Goal: Task Accomplishment & Management: Manage account settings

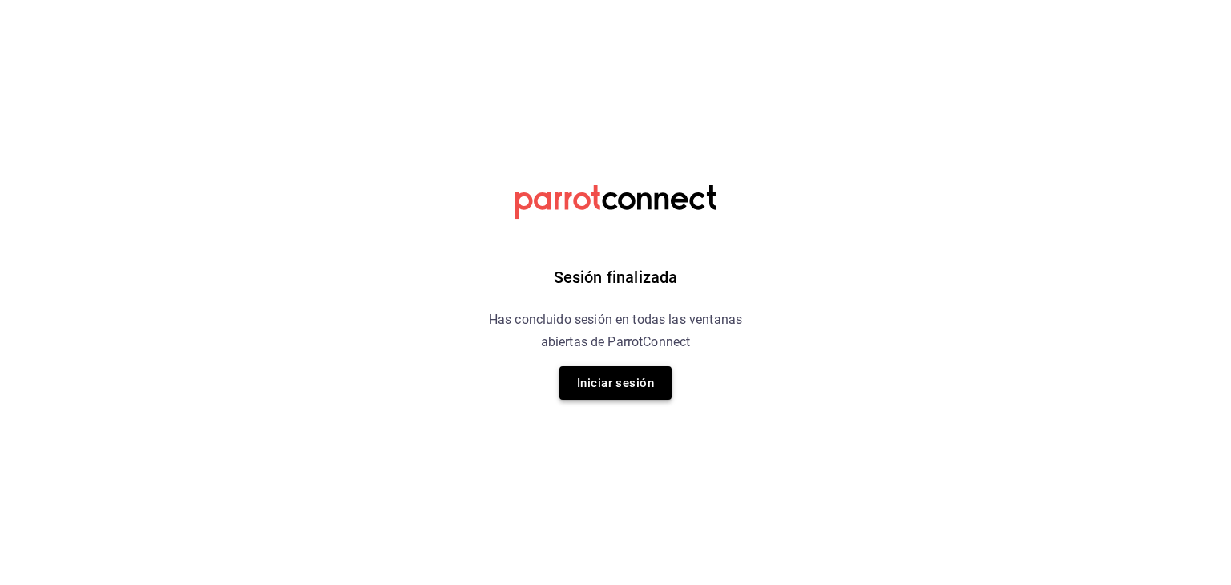
click at [633, 396] on button "Iniciar sesión" at bounding box center [615, 383] width 112 height 34
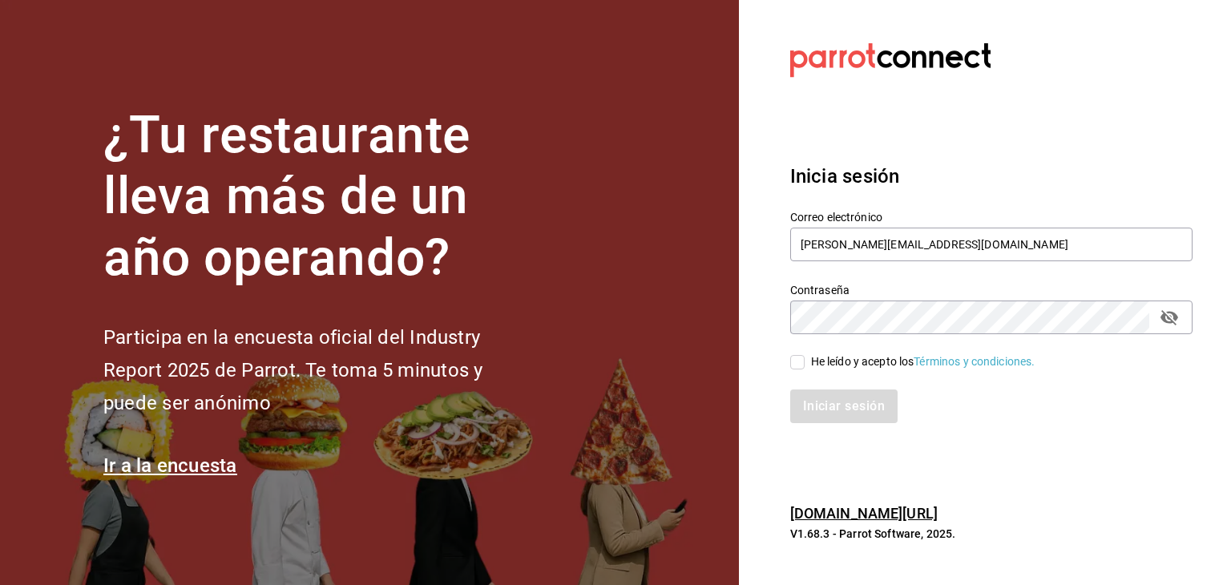
click at [801, 365] on input "He leído y acepto los Términos y condiciones." at bounding box center [797, 362] width 14 height 14
checkbox input "true"
click at [819, 401] on button "Iniciar sesión" at bounding box center [844, 406] width 109 height 34
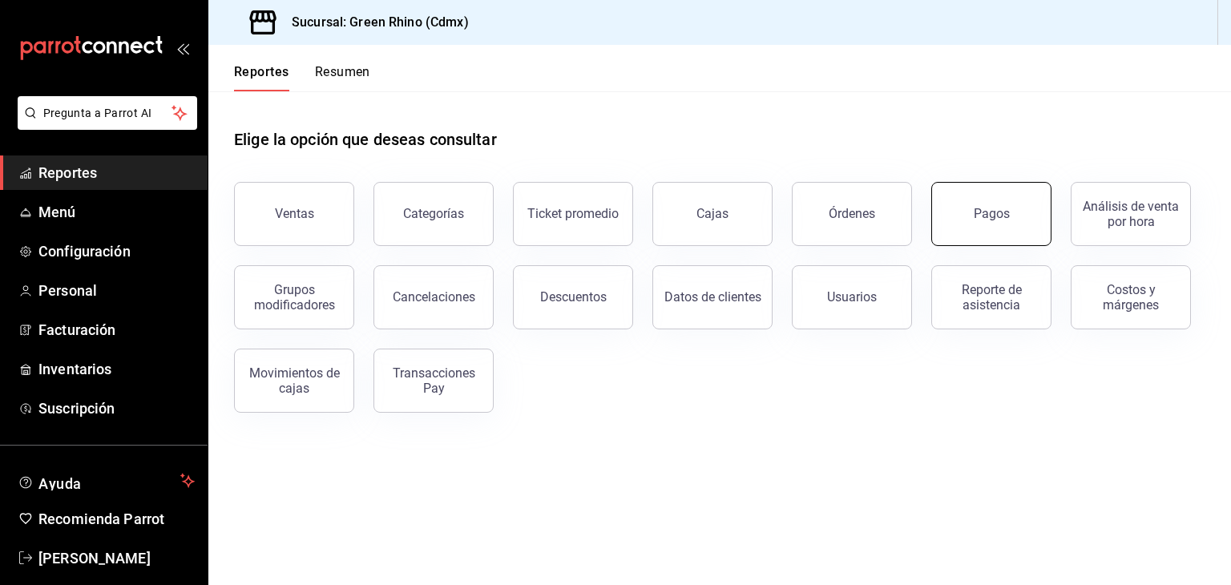
click at [972, 219] on button "Pagos" at bounding box center [991, 214] width 120 height 64
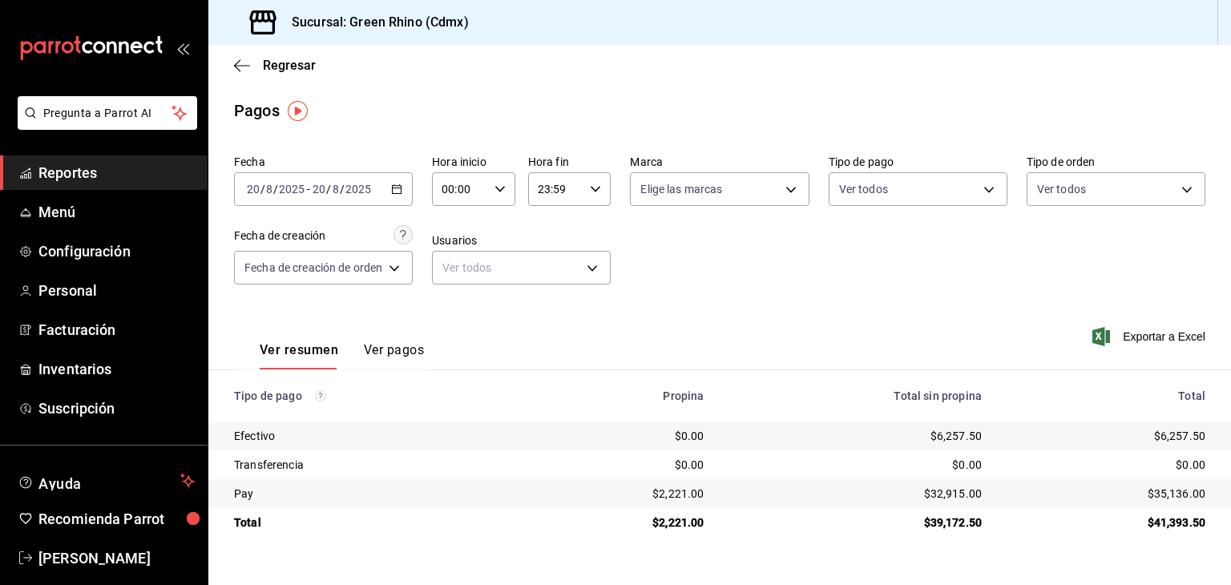
click at [260, 54] on div "Regresar" at bounding box center [719, 65] width 1022 height 41
click at [260, 67] on span "Regresar" at bounding box center [275, 65] width 82 height 15
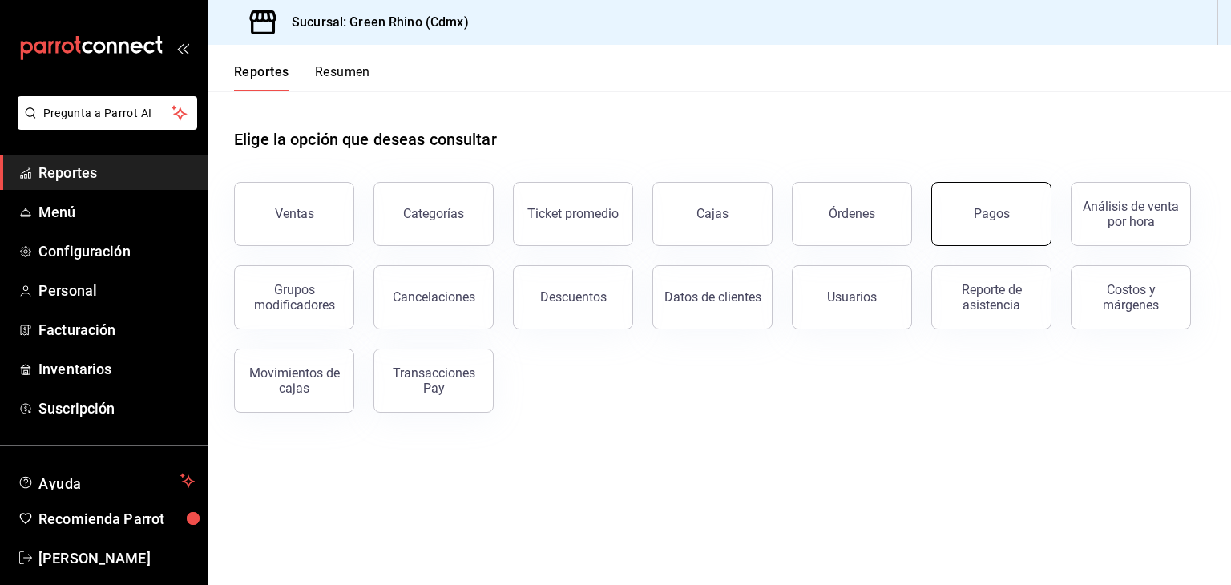
click at [1009, 199] on button "Pagos" at bounding box center [991, 214] width 120 height 64
